Goal: Information Seeking & Learning: Learn about a topic

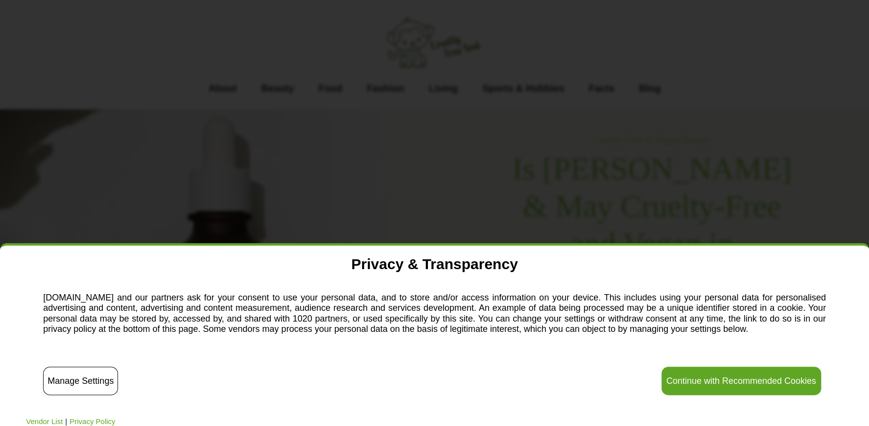
click at [736, 383] on button "Continue with Recommended Cookies" at bounding box center [742, 380] width 160 height 28
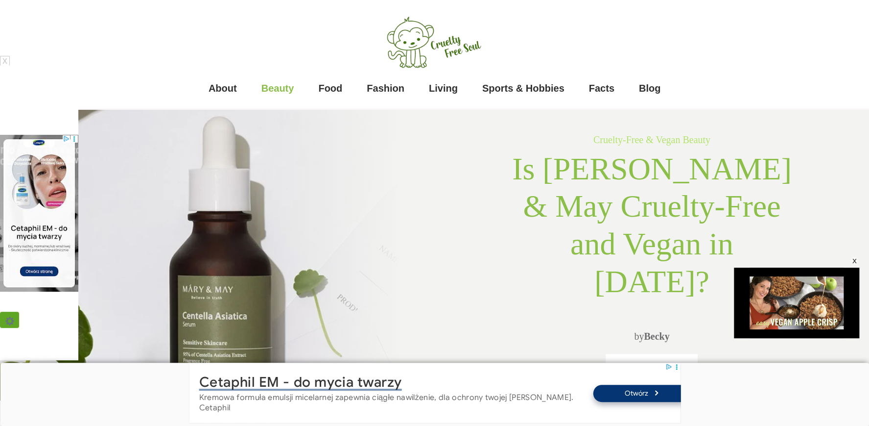
click at [291, 90] on span "Beauty" at bounding box center [278, 88] width 33 height 20
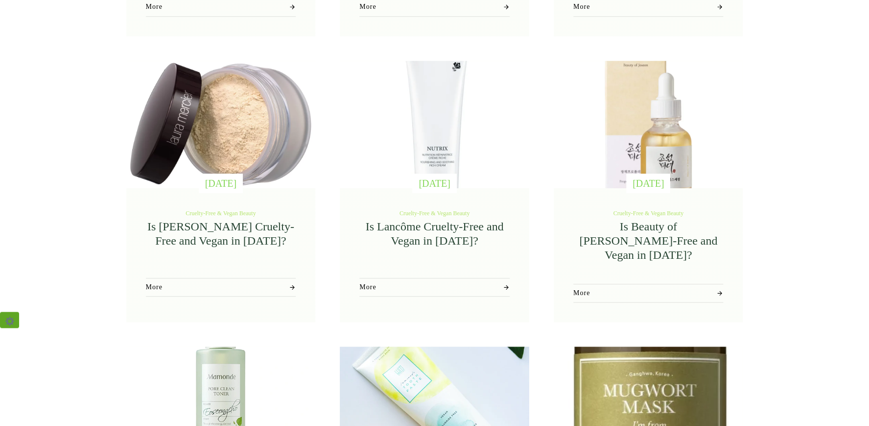
scroll to position [528, 0]
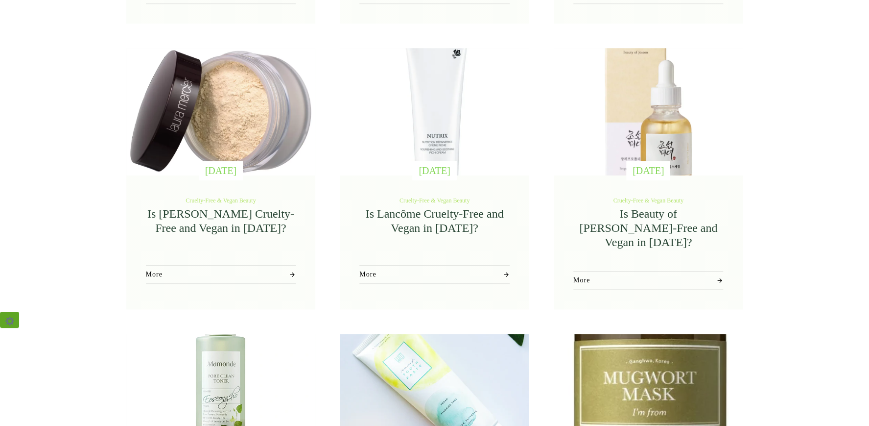
click at [613, 209] on link "Is Beauty of [PERSON_NAME]-Free and Vegan in [DATE]?" at bounding box center [648, 227] width 138 height 41
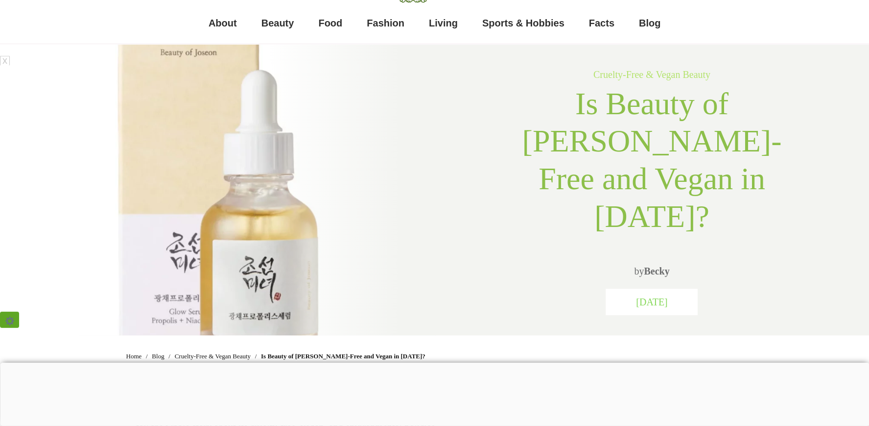
scroll to position [58, 0]
